Goal: Navigation & Orientation: Find specific page/section

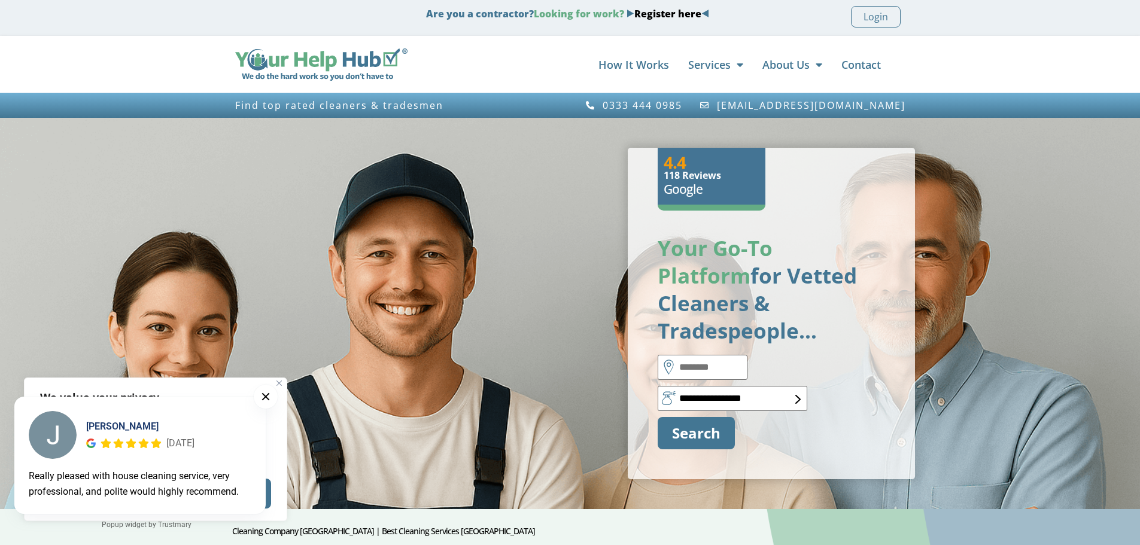
click at [260, 394] on button at bounding box center [266, 397] width 24 height 24
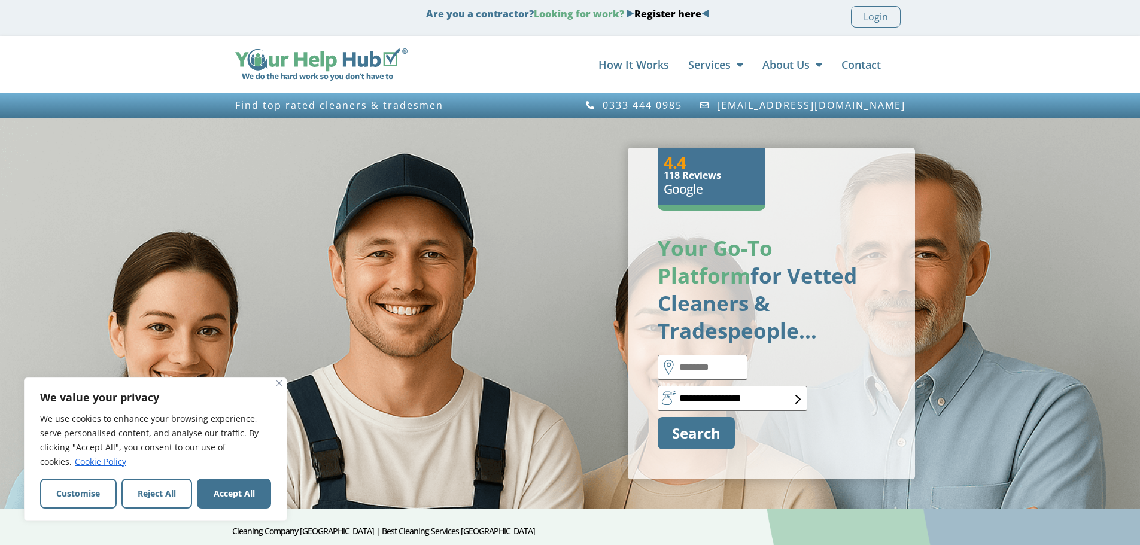
click at [279, 381] on img "Close" at bounding box center [278, 383] width 5 height 5
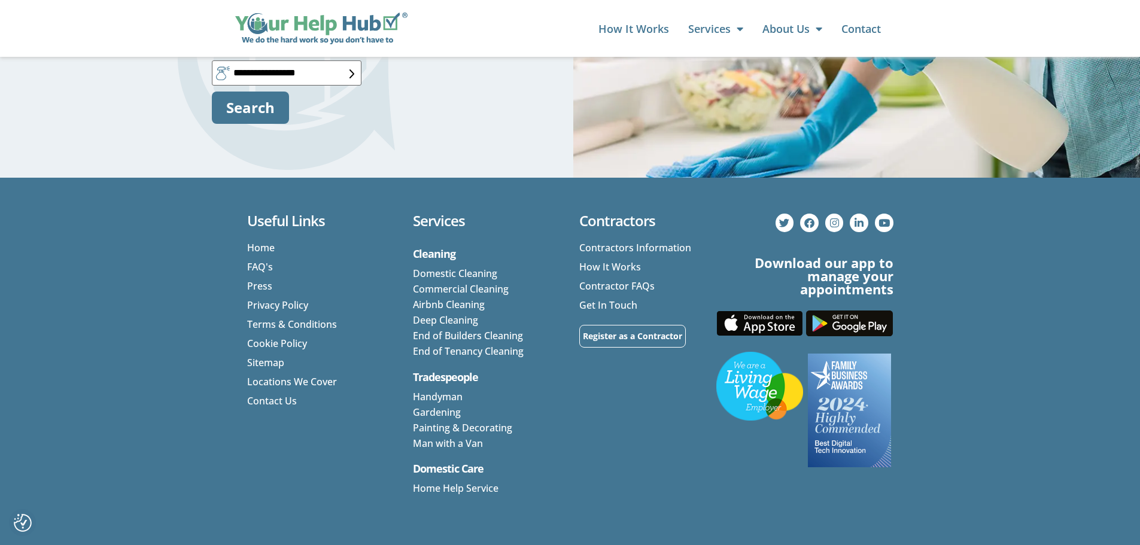
scroll to position [5239, 0]
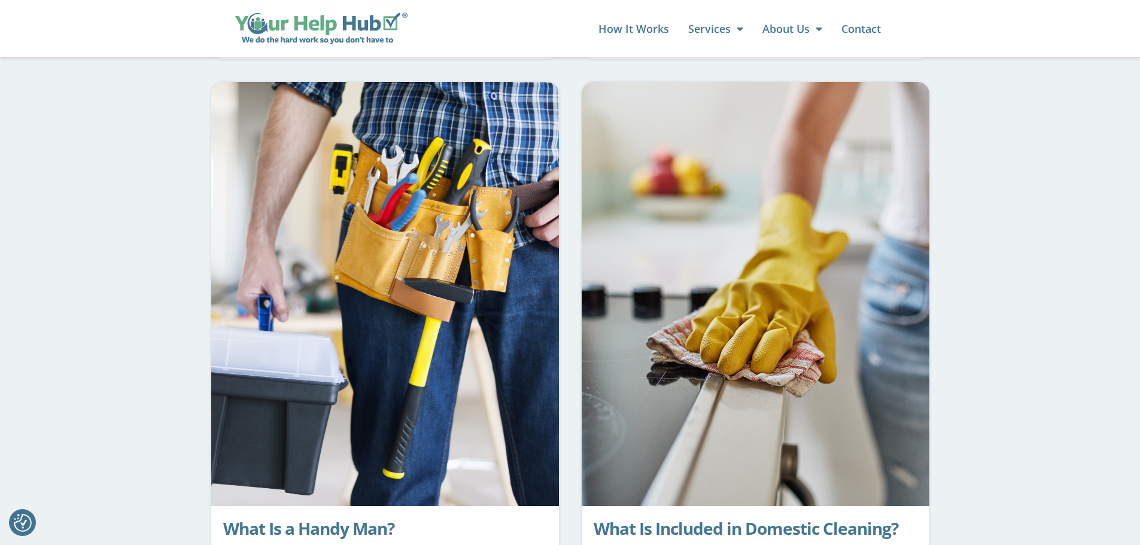
scroll to position [1017, 0]
